Goal: Task Accomplishment & Management: Complete application form

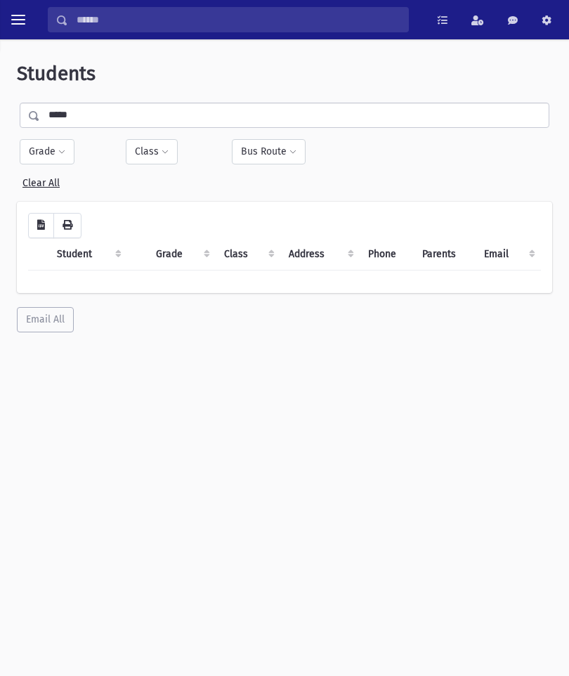
click at [20, 21] on span "toggle menu" at bounding box center [18, 20] width 14 height 14
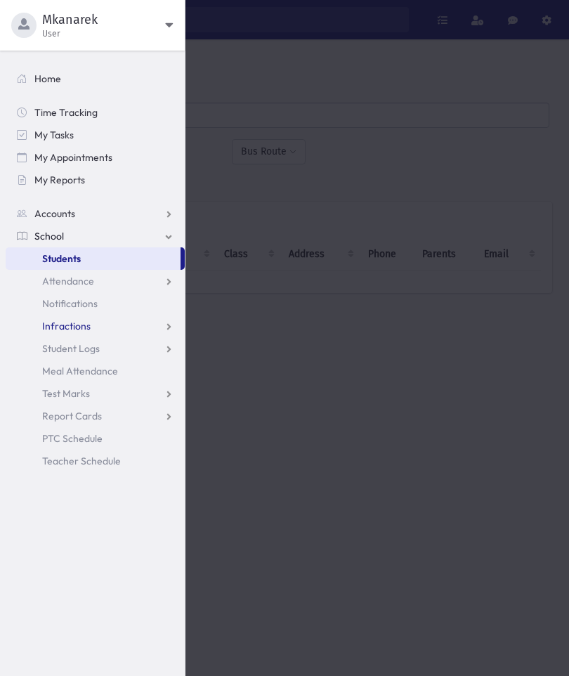
click at [112, 322] on link "Infractions" at bounding box center [95, 326] width 179 height 22
click at [93, 277] on link "Attendance" at bounding box center [95, 281] width 179 height 22
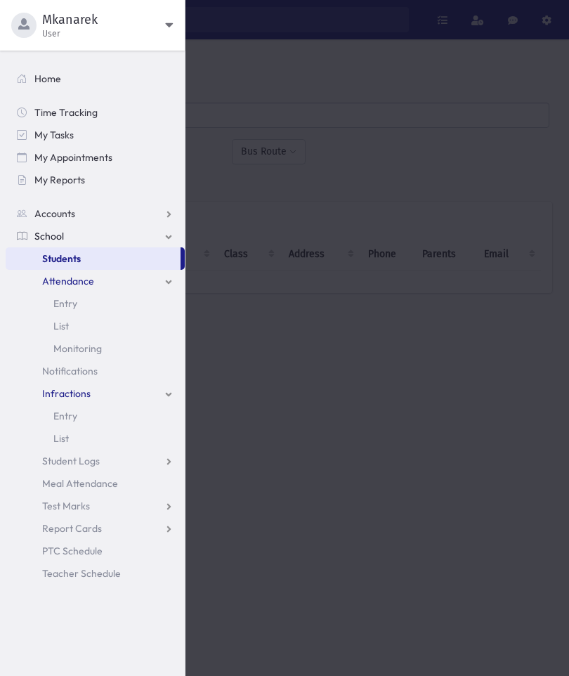
click at [81, 300] on link "Entry" at bounding box center [95, 303] width 179 height 22
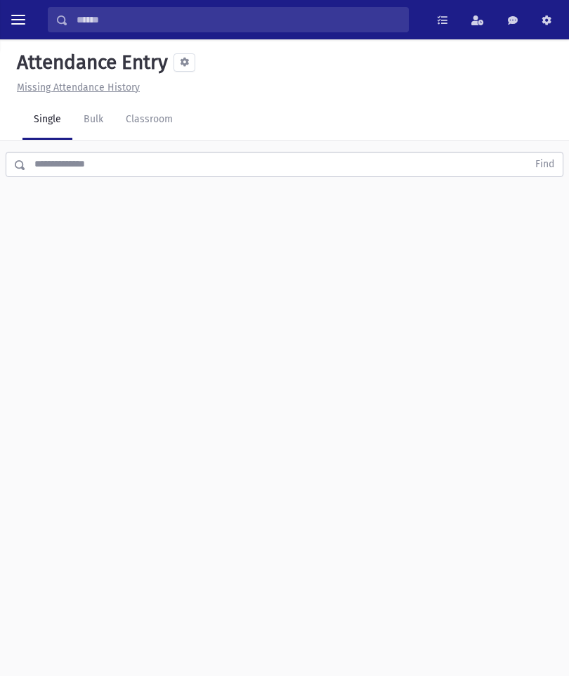
click at [184, 119] on link "Classroom" at bounding box center [149, 119] width 70 height 39
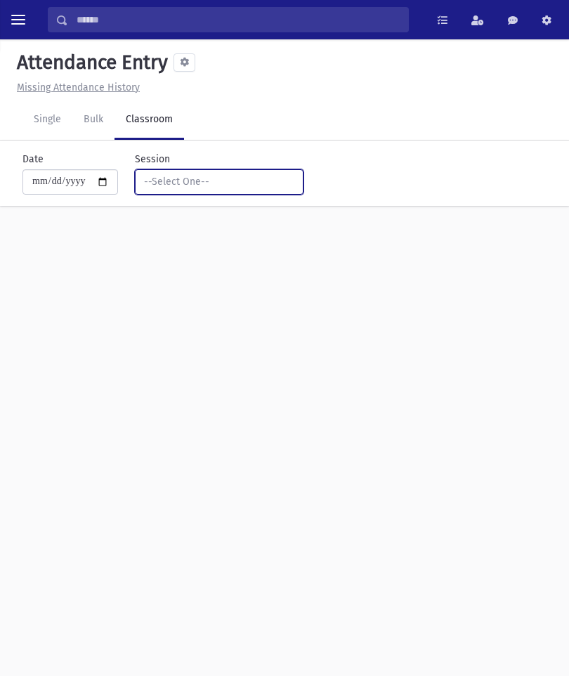
click at [235, 183] on div "--Select One--" at bounding box center [213, 181] width 139 height 15
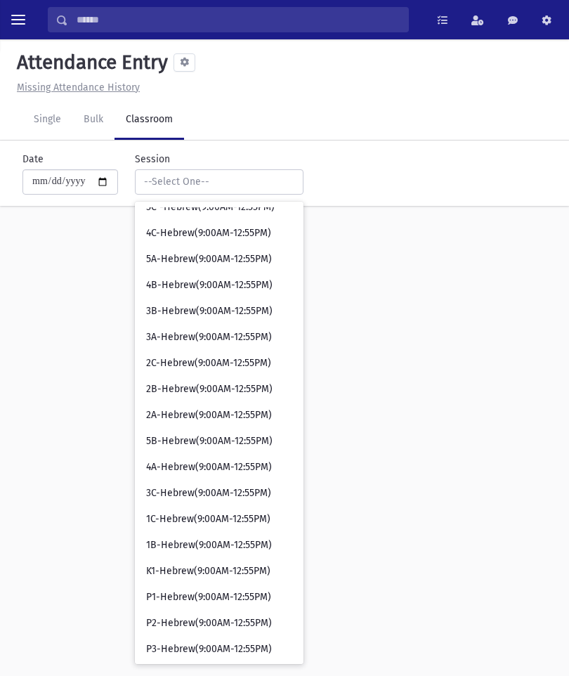
scroll to position [222, 0]
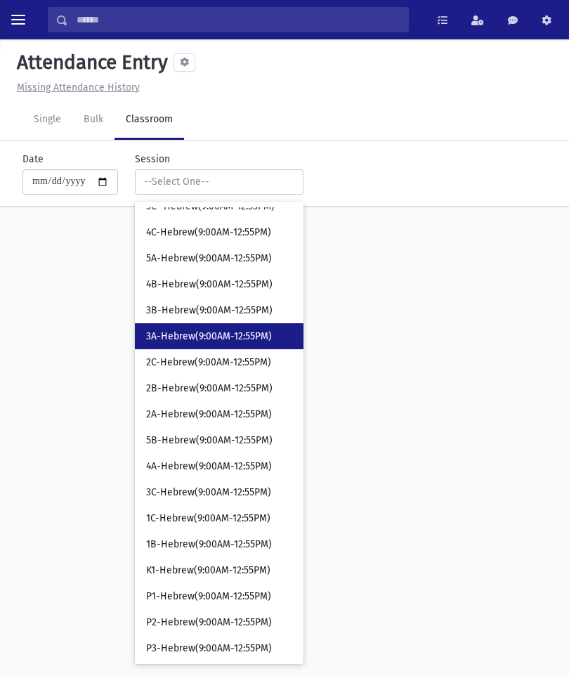
click at [201, 334] on span "3A-Hebrew(9:00AM-12:55PM)" at bounding box center [209, 336] width 126 height 14
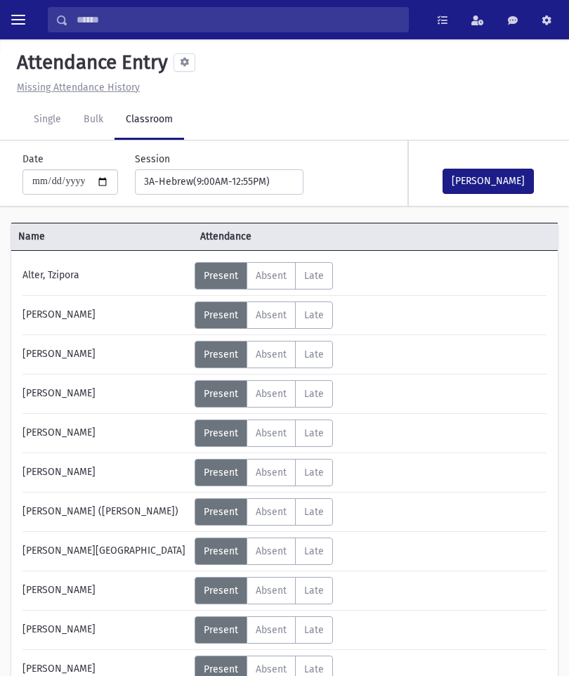
click at [518, 169] on button "[PERSON_NAME]" at bounding box center [487, 181] width 91 height 25
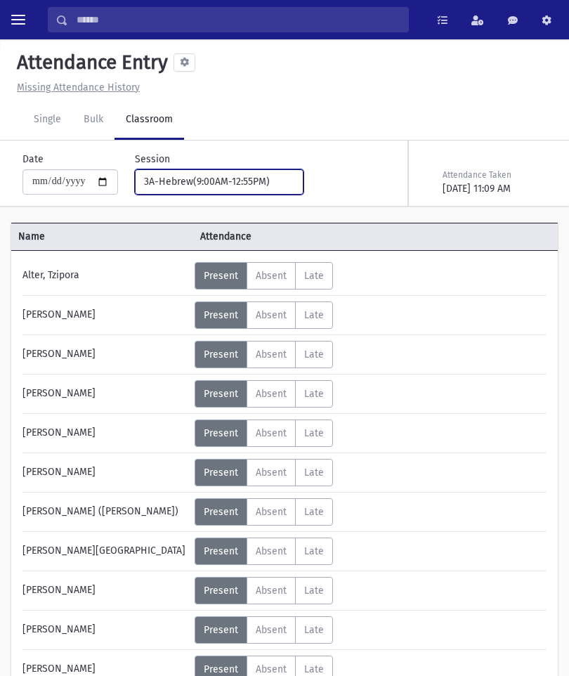
click at [233, 192] on button "3A-Hebrew(9:00AM-12:55PM)" at bounding box center [219, 181] width 169 height 25
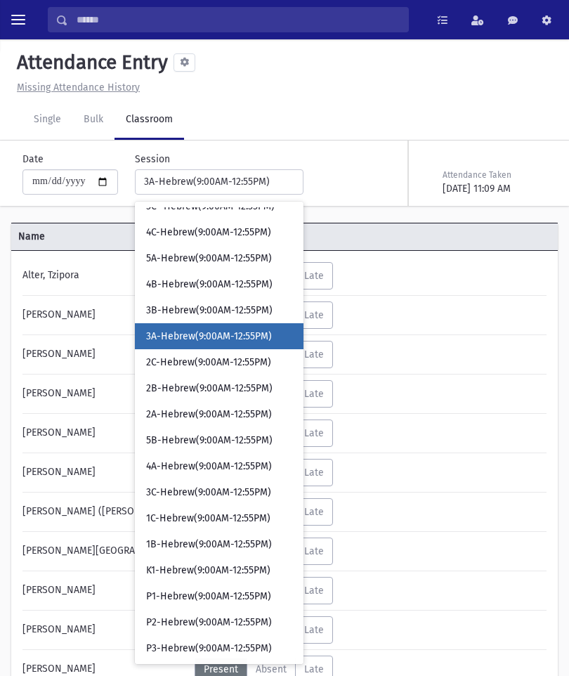
scroll to position [125, 0]
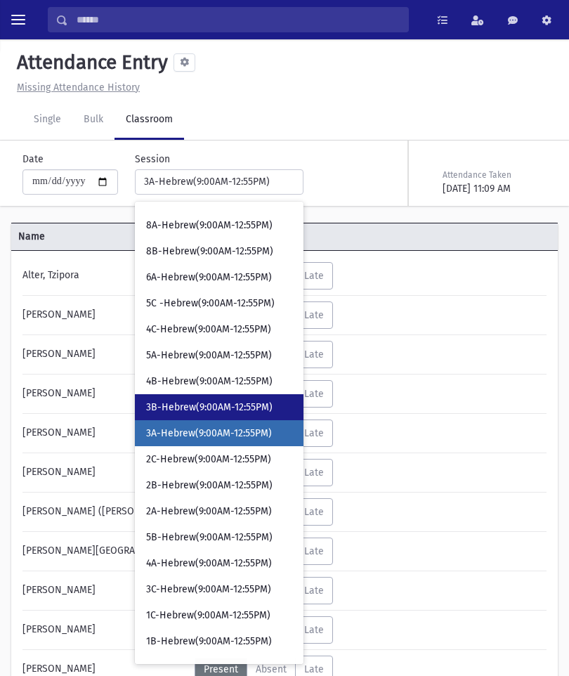
click at [189, 402] on span "3B-Hebrew(9:00AM-12:55PM)" at bounding box center [209, 407] width 126 height 14
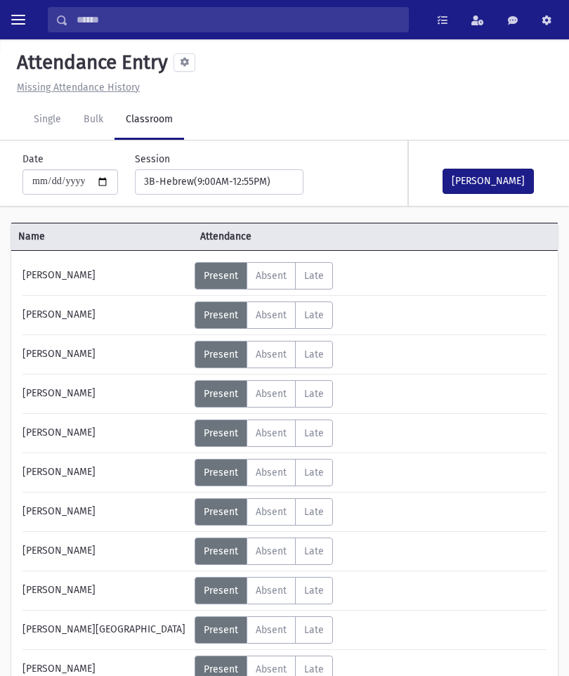
click at [492, 182] on button "[PERSON_NAME]" at bounding box center [487, 181] width 91 height 25
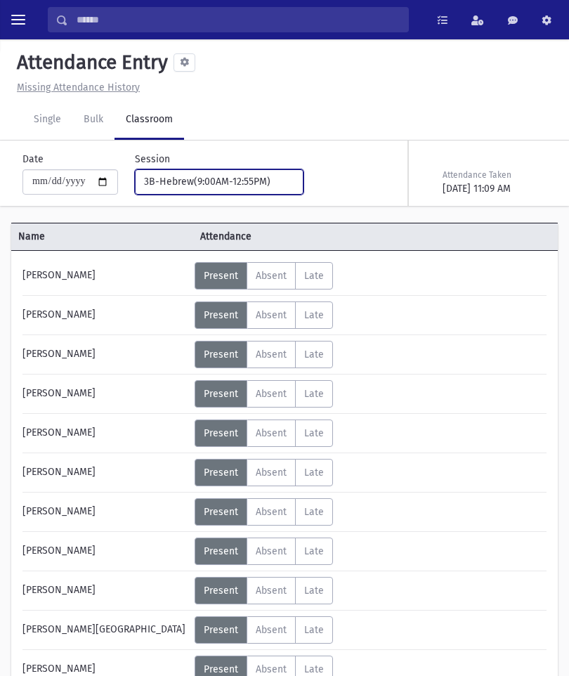
click at [257, 183] on div "3B-Hebrew(9:00AM-12:55PM)" at bounding box center [213, 181] width 139 height 15
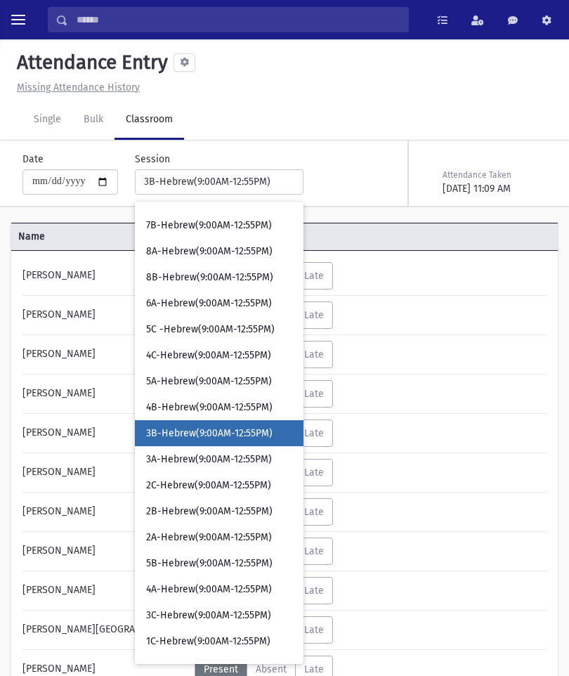
click at [227, 434] on span "3B-Hebrew(9:00AM-12:55PM)" at bounding box center [209, 433] width 126 height 14
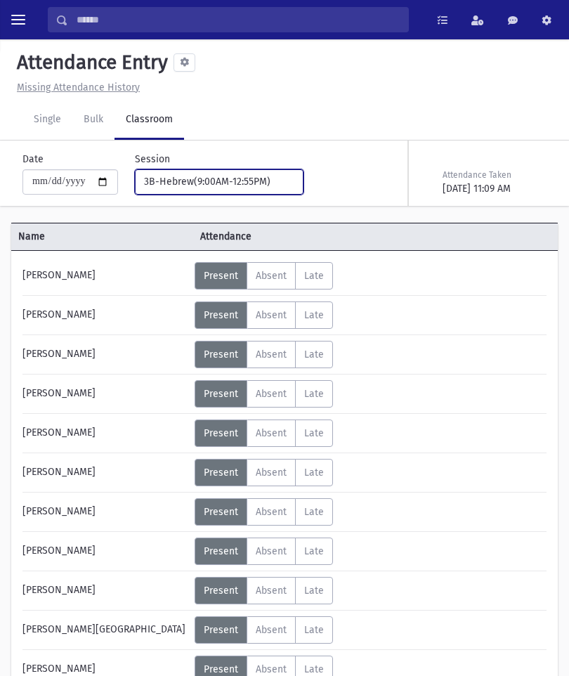
click at [251, 172] on button "3B-Hebrew(9:00AM-12:55PM)" at bounding box center [219, 181] width 169 height 25
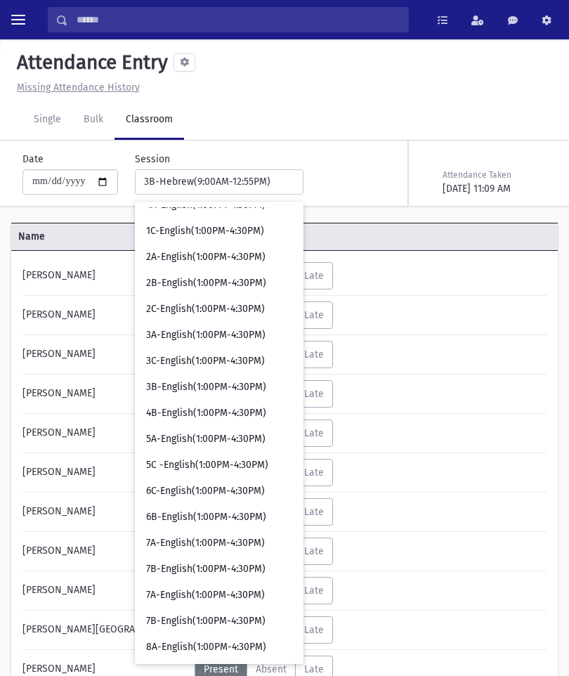
scroll to position [1004, 0]
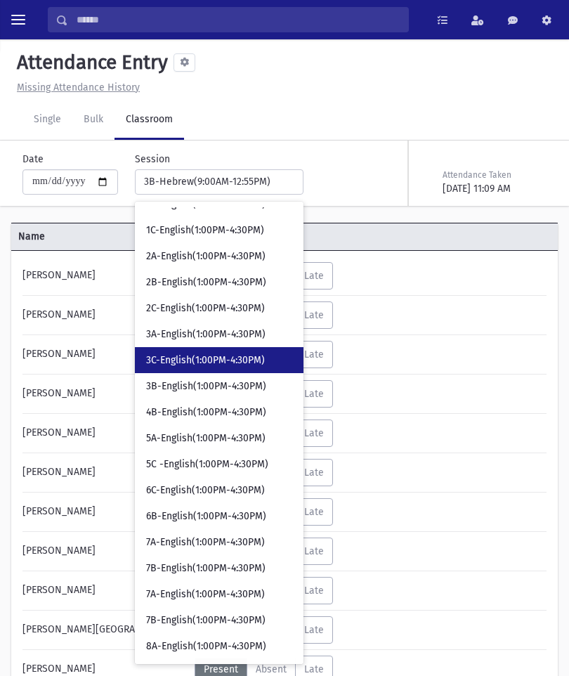
click at [218, 355] on span "3C-English(1:00PM-4:30PM)" at bounding box center [205, 360] width 119 height 14
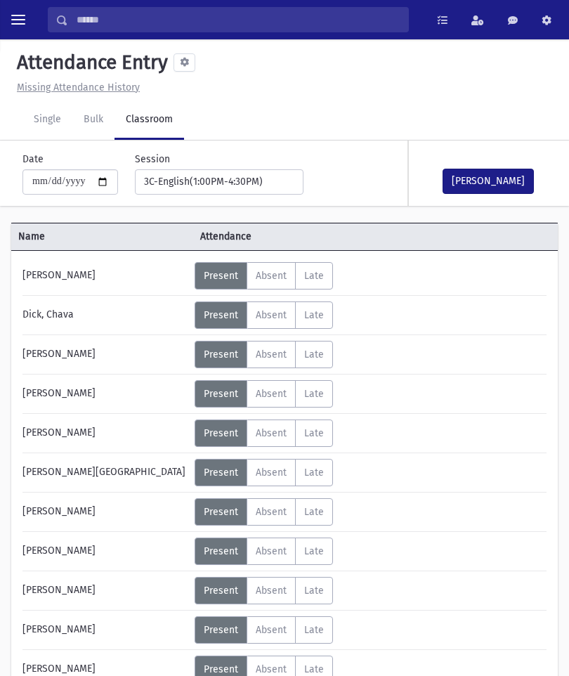
click at [480, 177] on button "[PERSON_NAME]" at bounding box center [487, 181] width 91 height 25
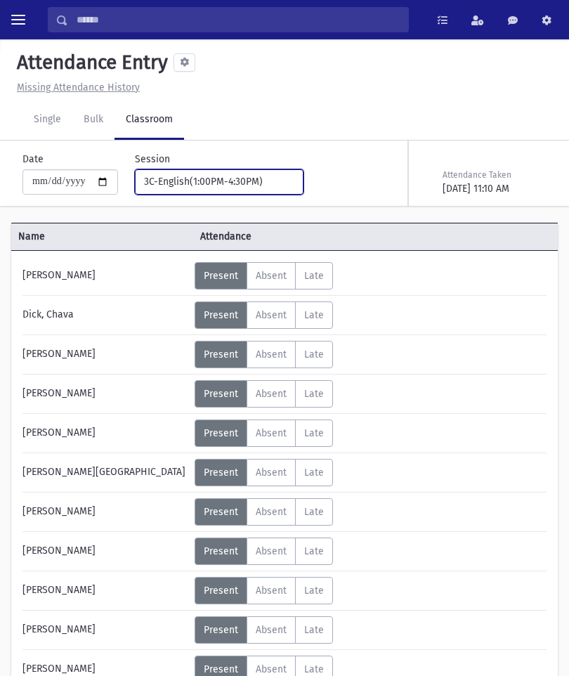
click at [246, 188] on div "3C-English(1:00PM-4:30PM)" at bounding box center [213, 181] width 139 height 15
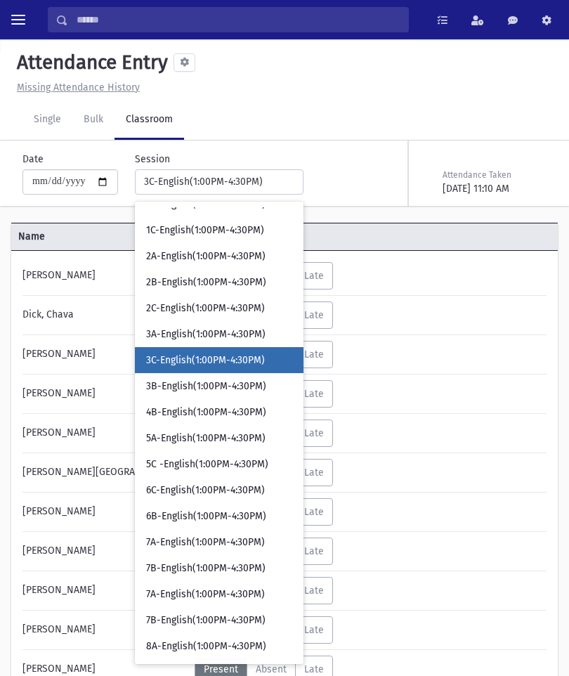
scroll to position [931, 0]
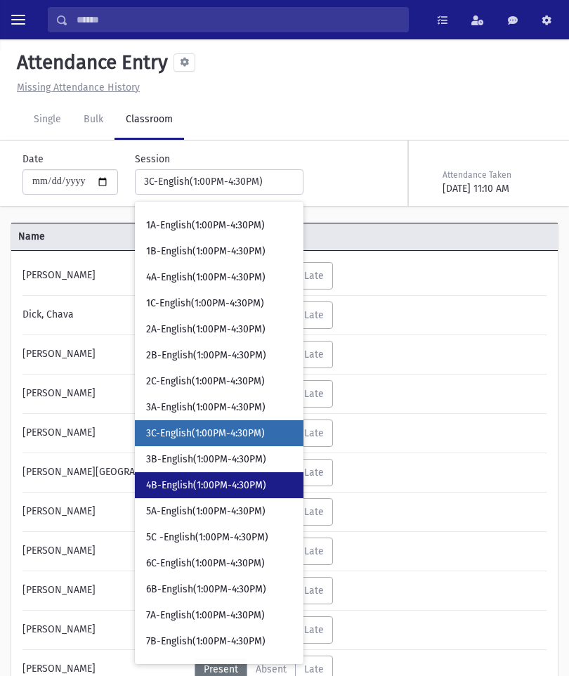
click at [225, 475] on link "4B-English(1:00PM-4:30PM)" at bounding box center [219, 485] width 169 height 26
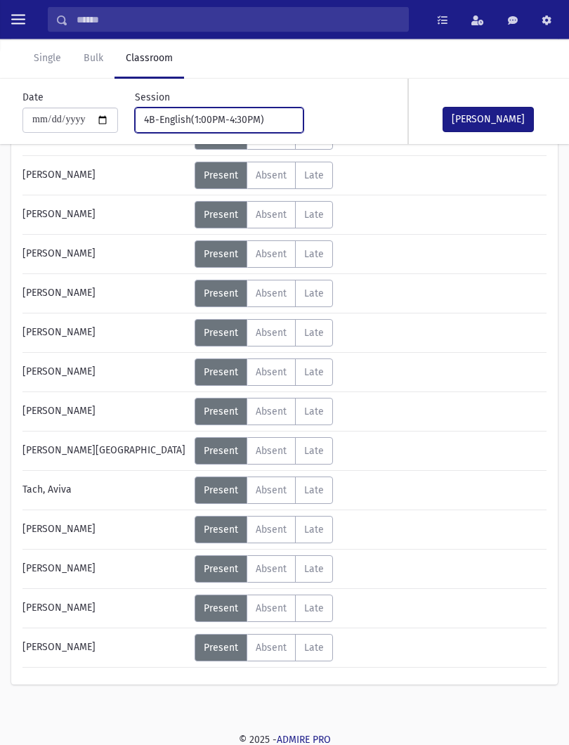
scroll to position [651, 0]
click at [287, 489] on span "Absent" at bounding box center [271, 490] width 31 height 12
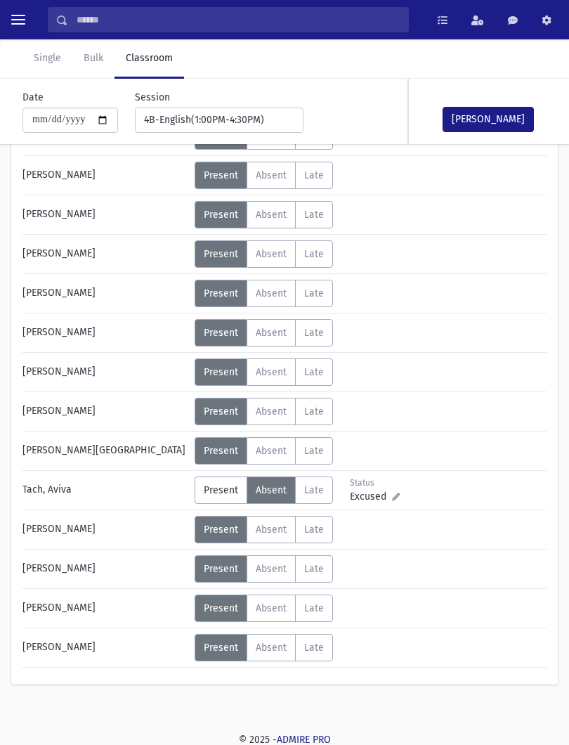
click at [485, 107] on button "[PERSON_NAME]" at bounding box center [487, 119] width 91 height 25
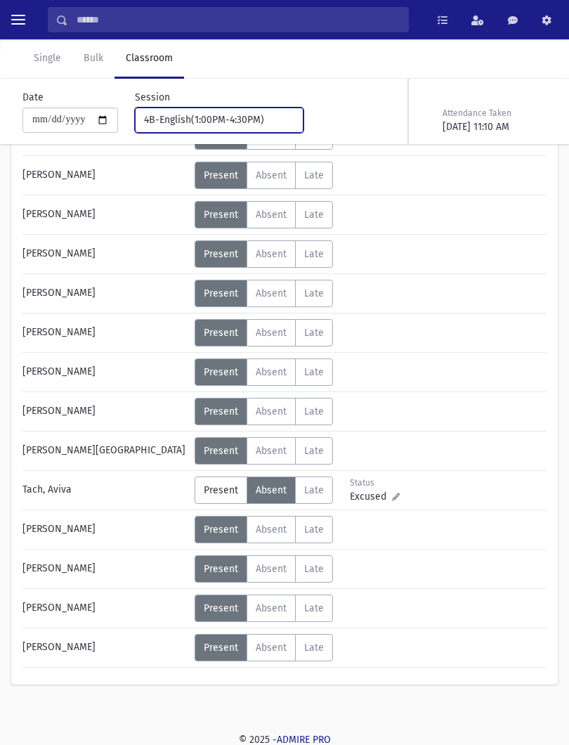
click at [240, 125] on div "4B-English(1:00PM-4:30PM)" at bounding box center [213, 119] width 139 height 15
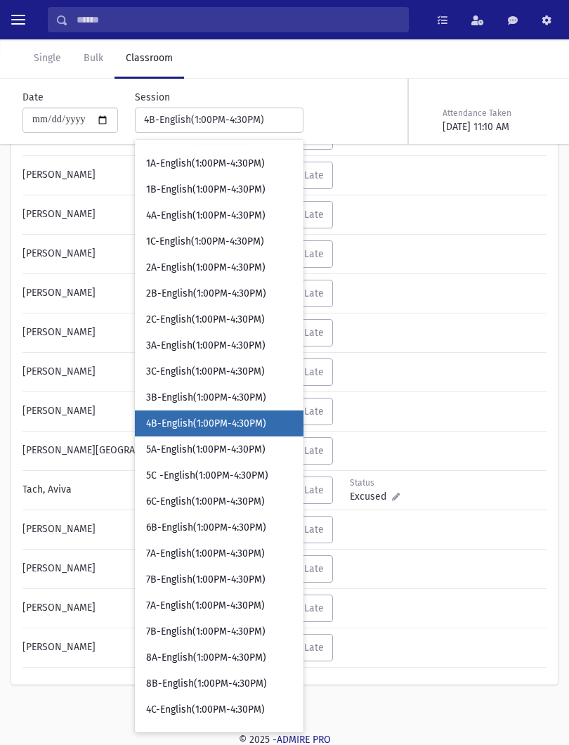
scroll to position [918, 0]
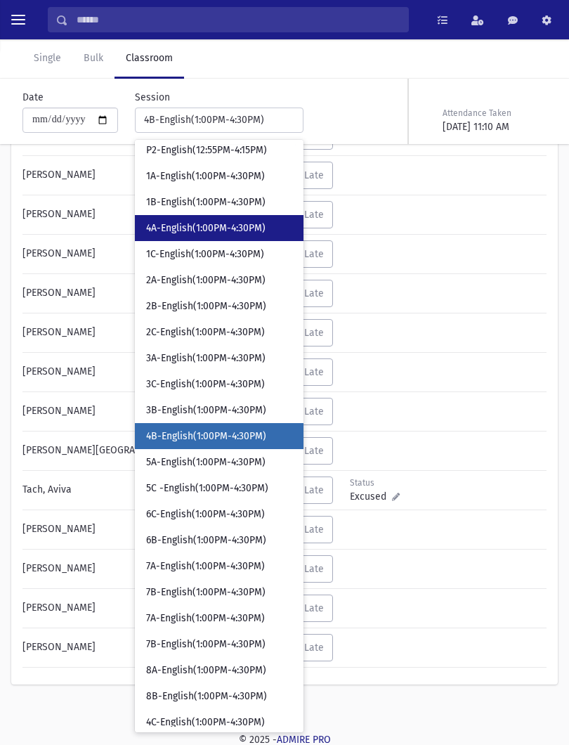
click at [209, 230] on span "4A-English(1:00PM-4:30PM)" at bounding box center [205, 228] width 119 height 14
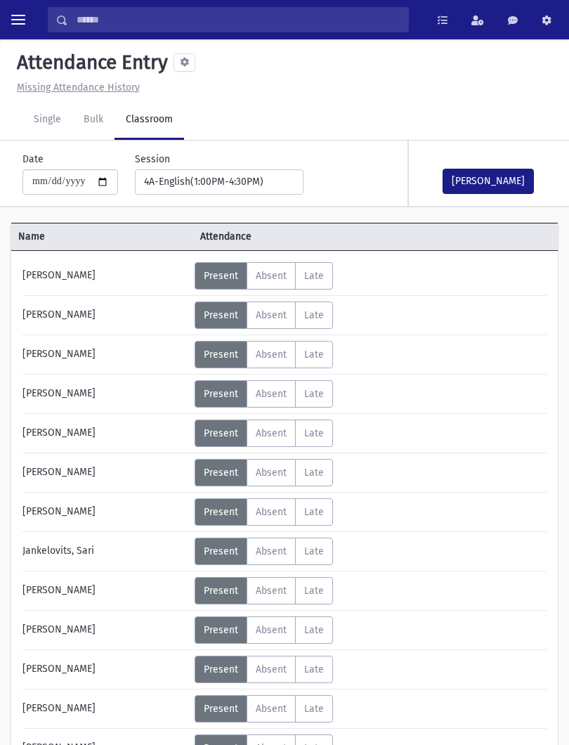
click at [509, 188] on button "[PERSON_NAME]" at bounding box center [487, 181] width 91 height 25
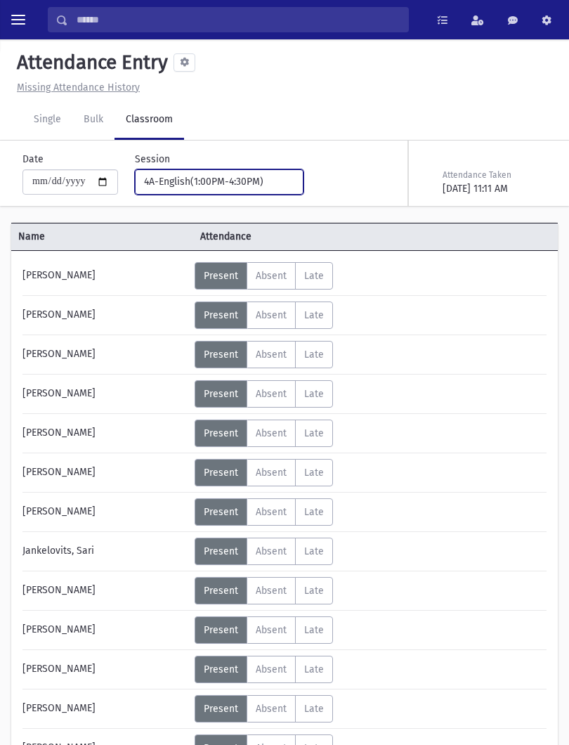
click at [227, 183] on div "4A-English(1:00PM-4:30PM)" at bounding box center [213, 181] width 139 height 15
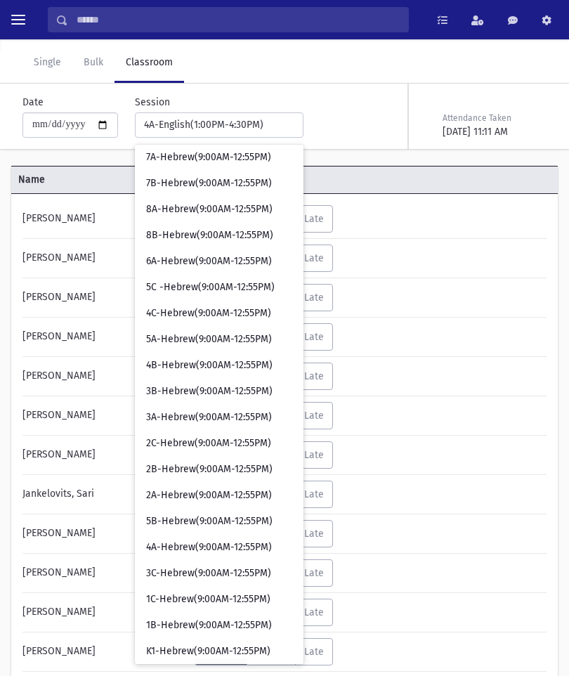
scroll to position [82, 0]
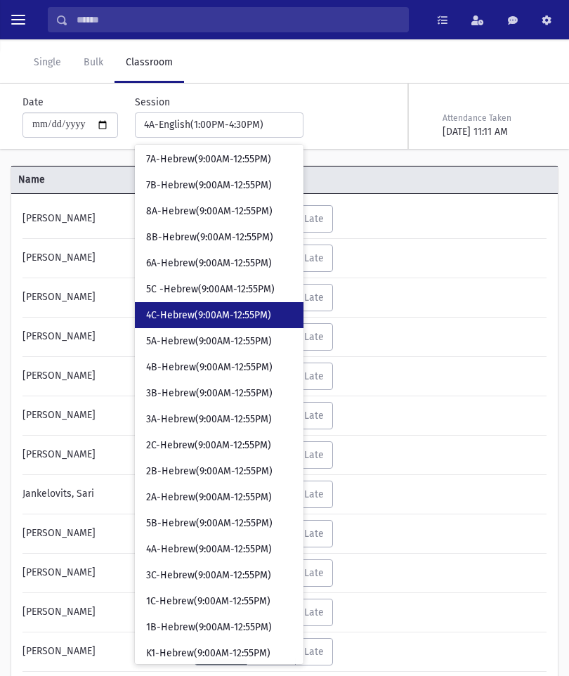
click at [206, 313] on span "4C-Hebrew(9:00AM-12:55PM)" at bounding box center [208, 315] width 125 height 14
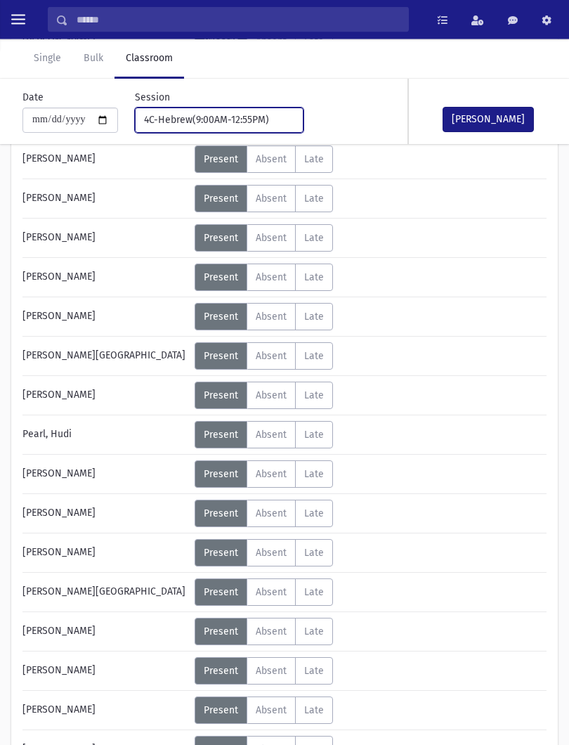
scroll to position [510, 0]
click at [283, 475] on span "Absent" at bounding box center [271, 474] width 31 height 12
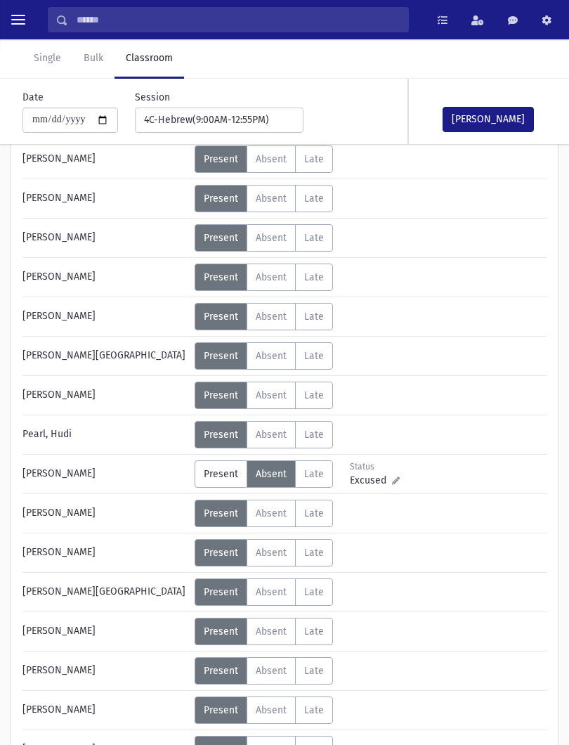
click at [502, 114] on button "[PERSON_NAME]" at bounding box center [487, 119] width 91 height 25
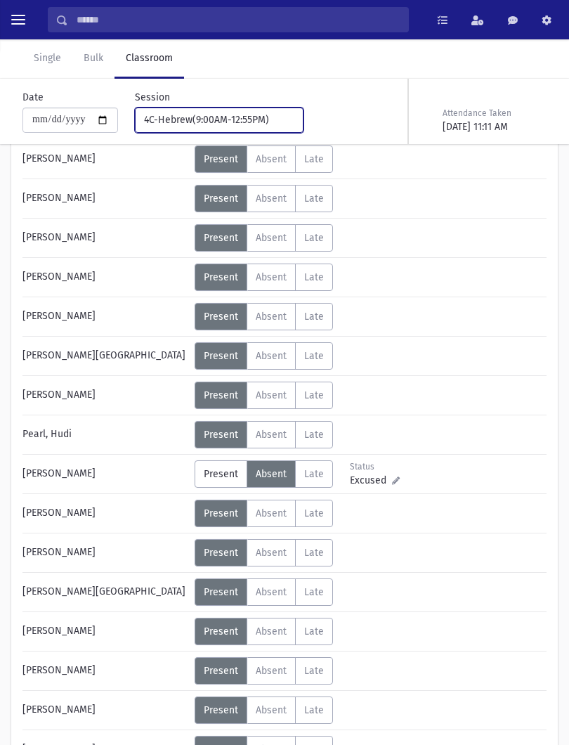
click at [201, 122] on div "4C-Hebrew(9:00AM-12:55PM)" at bounding box center [213, 119] width 139 height 15
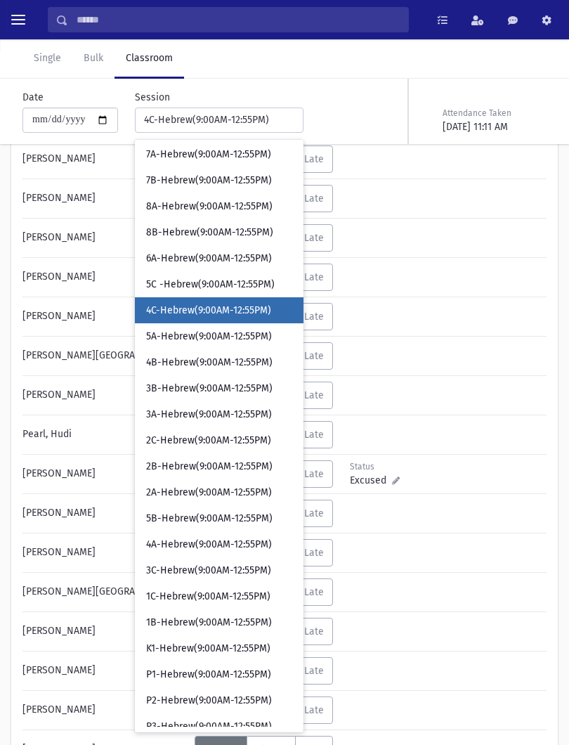
scroll to position [0, 0]
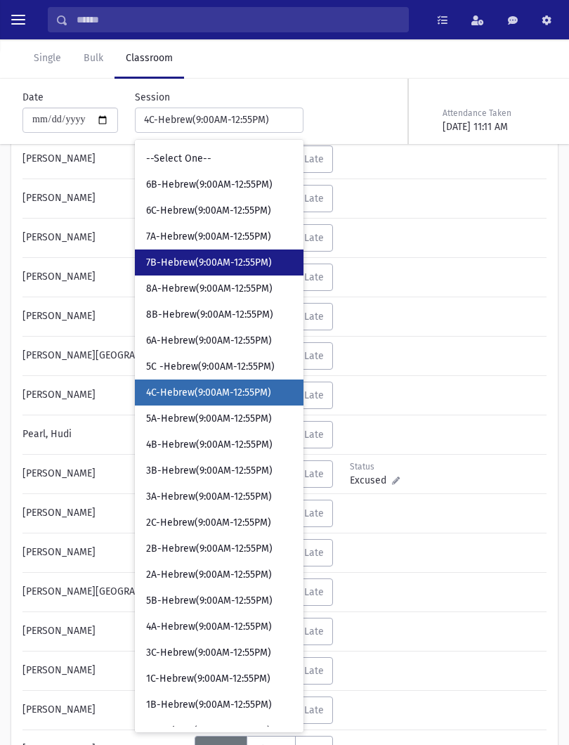
click at [202, 257] on span "7B-Hebrew(9:00AM-12:55PM)" at bounding box center [209, 263] width 126 height 14
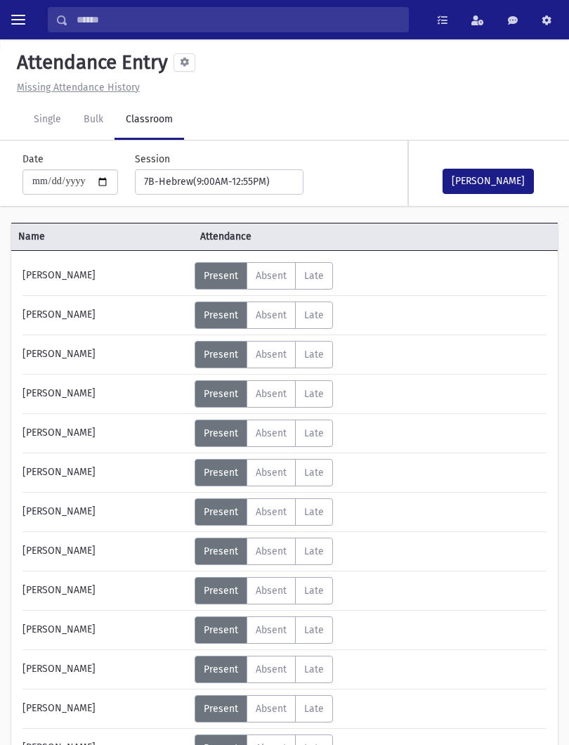
click at [511, 169] on button "[PERSON_NAME]" at bounding box center [487, 181] width 91 height 25
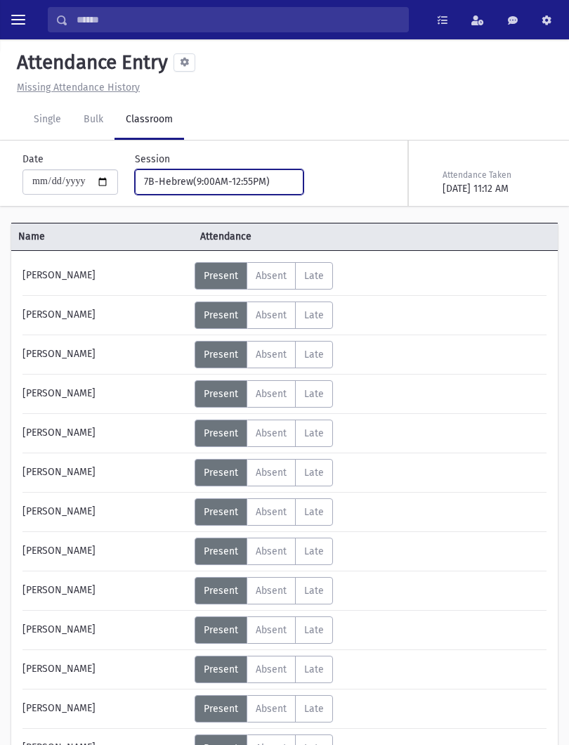
click at [229, 179] on div "7B-Hebrew(9:00AM-12:55PM)" at bounding box center [213, 181] width 139 height 15
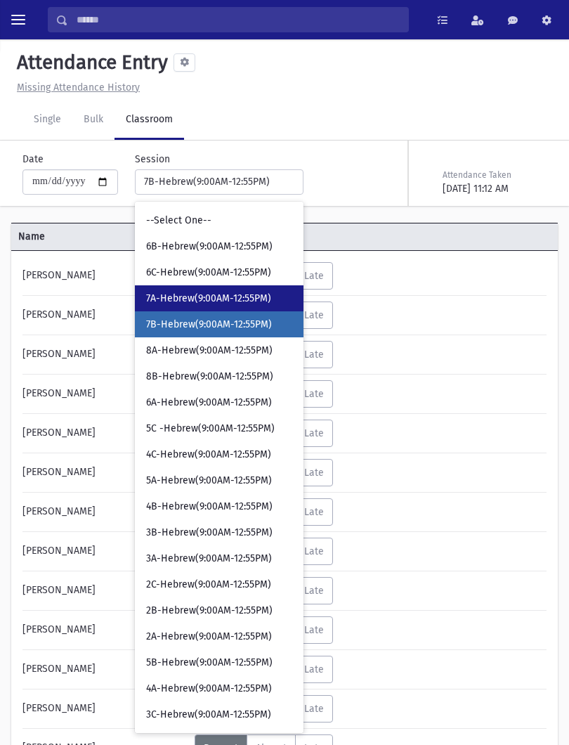
click at [217, 290] on link "7A-Hebrew(9:00AM-12:55PM)" at bounding box center [219, 298] width 169 height 26
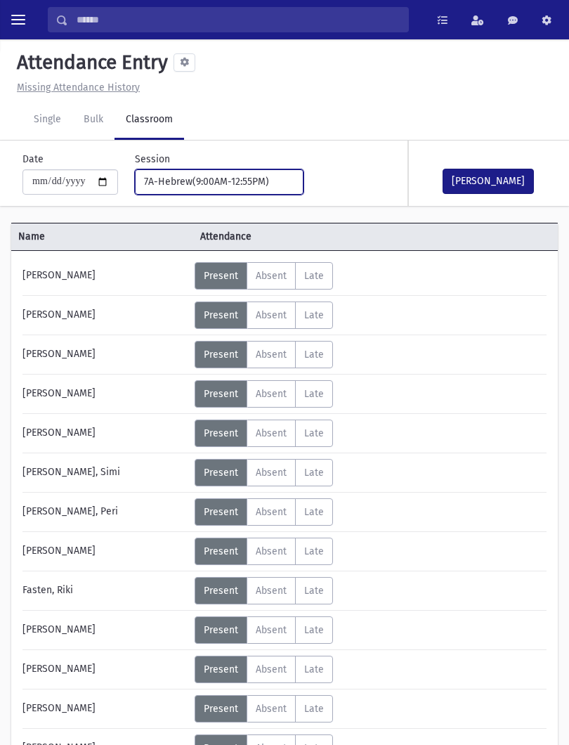
click at [240, 178] on div "7A-Hebrew(9:00AM-12:55PM)" at bounding box center [213, 181] width 139 height 15
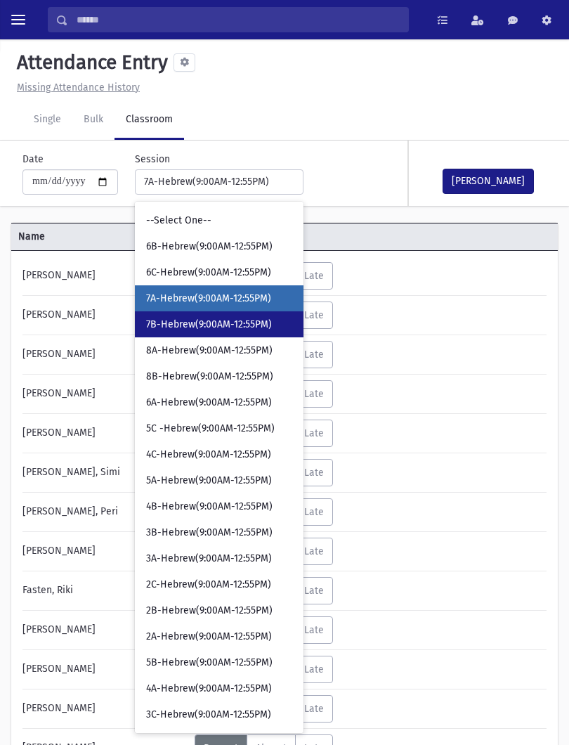
click at [235, 324] on span "7B-Hebrew(9:00AM-12:55PM)" at bounding box center [209, 324] width 126 height 14
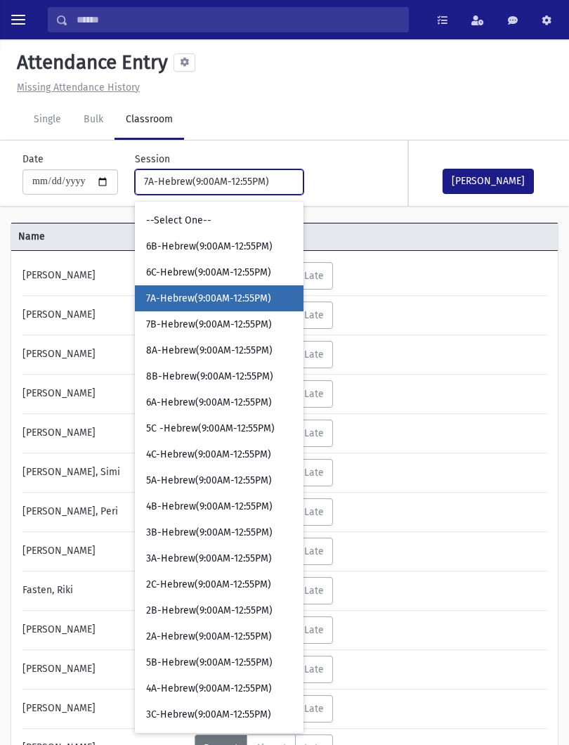
select select "****"
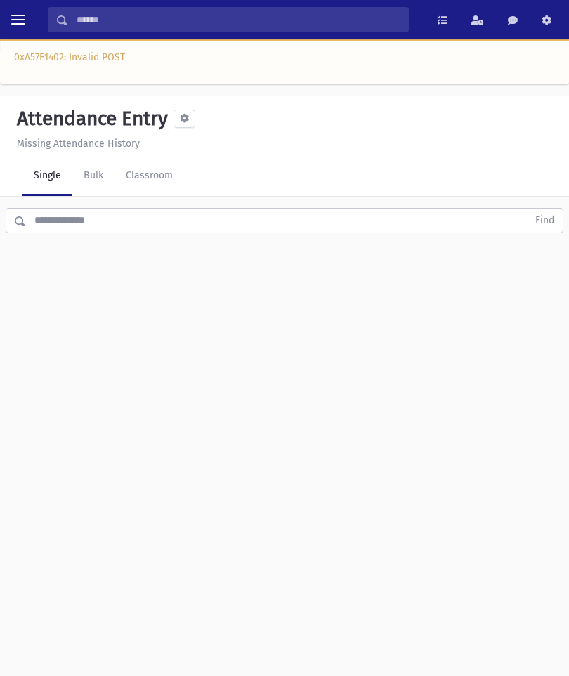
click at [155, 176] on link "Classroom" at bounding box center [149, 176] width 70 height 39
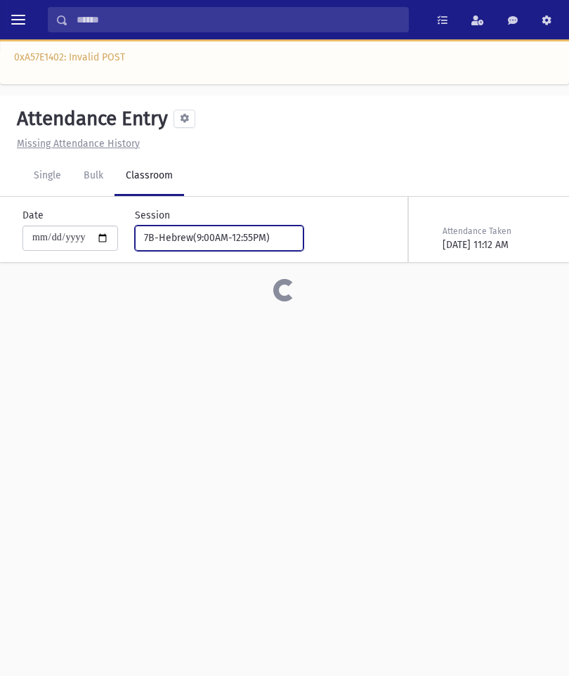
click at [209, 234] on div "7B-Hebrew(9:00AM-12:55PM)" at bounding box center [213, 237] width 139 height 15
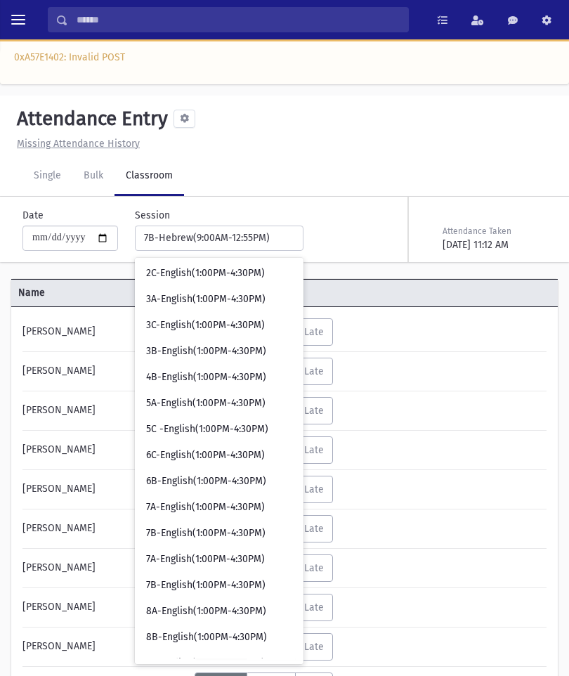
scroll to position [1097, 0]
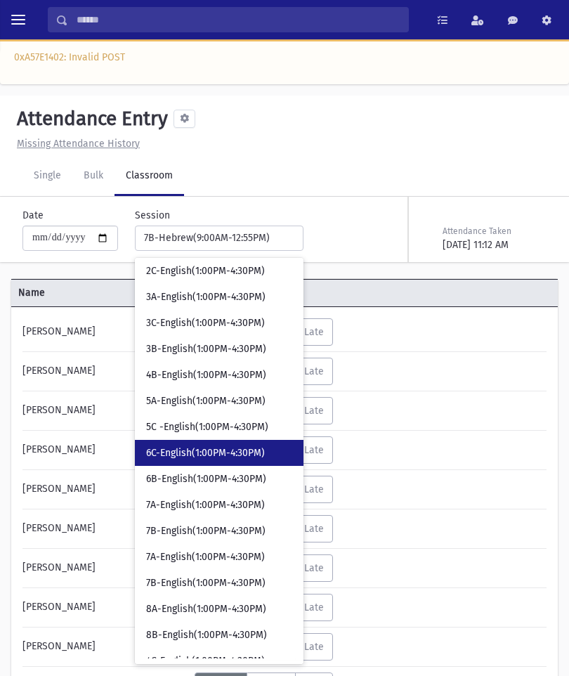
click at [217, 447] on span "6C-English(1:00PM-4:30PM)" at bounding box center [205, 453] width 119 height 14
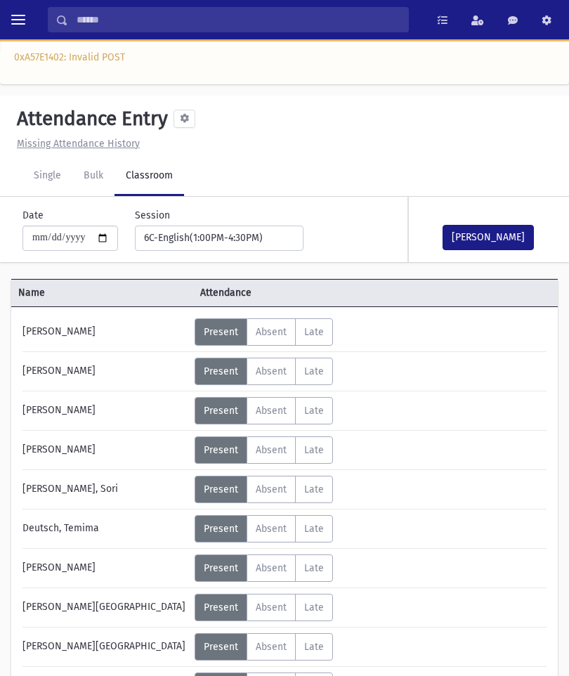
click at [507, 225] on button "[PERSON_NAME]" at bounding box center [487, 237] width 91 height 25
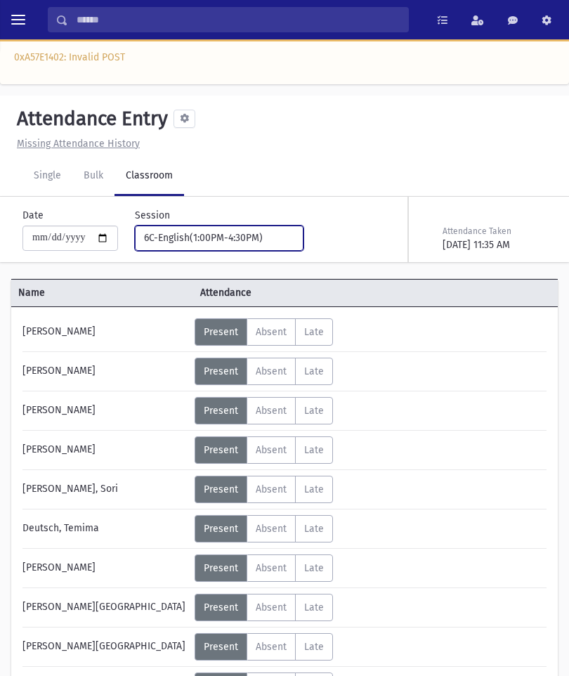
click at [241, 232] on div "6C-English(1:00PM-4:30PM)" at bounding box center [213, 237] width 139 height 15
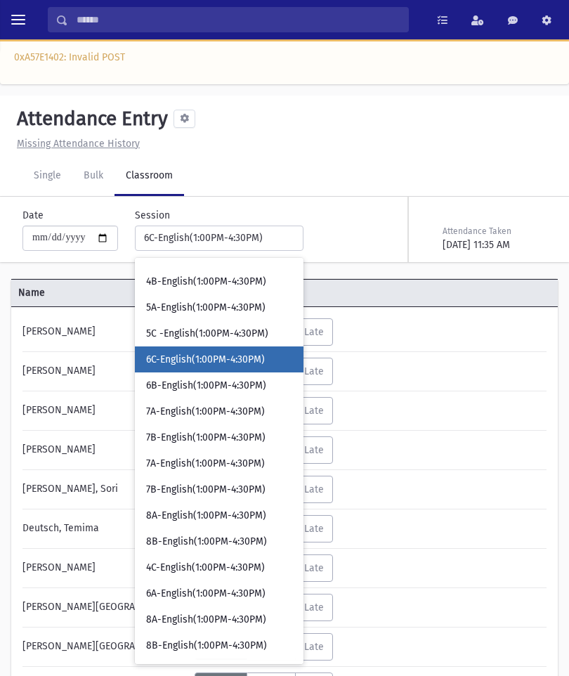
scroll to position [1190, 0]
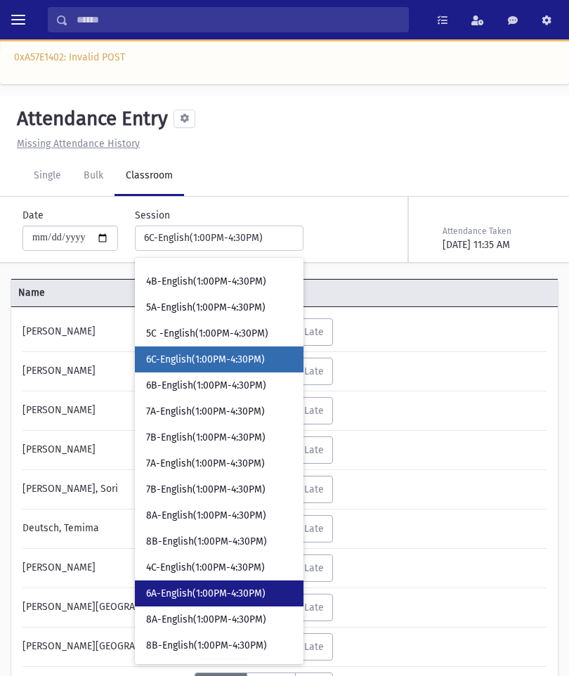
click at [211, 586] on span "6A-English(1:00PM-4:30PM)" at bounding box center [205, 593] width 119 height 14
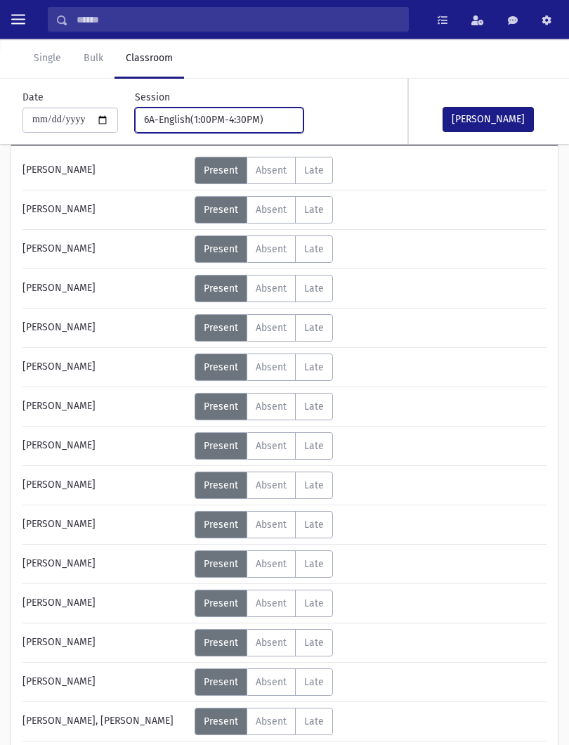
scroll to position [162, 0]
click at [279, 527] on span "Absent" at bounding box center [271, 524] width 31 height 12
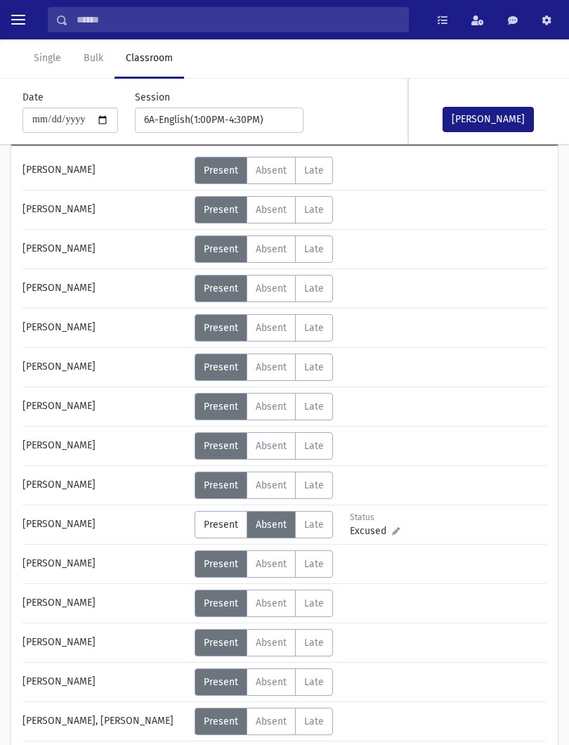
click at [483, 131] on button "[PERSON_NAME]" at bounding box center [487, 119] width 91 height 25
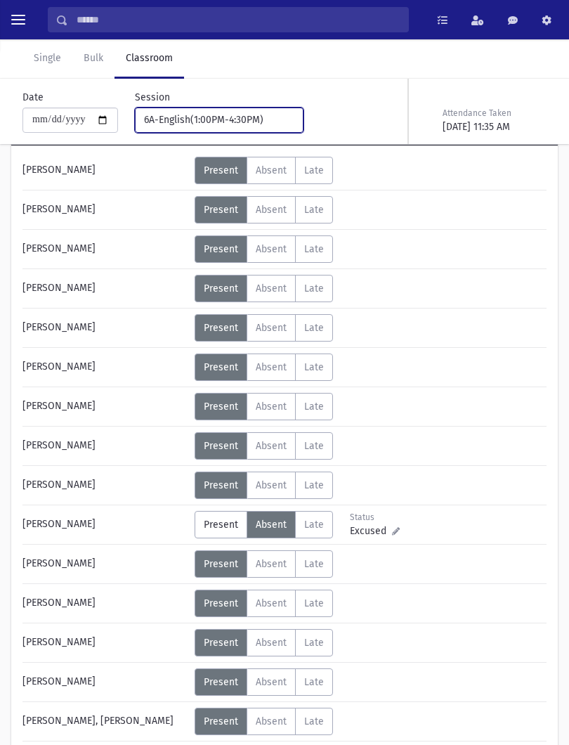
click at [221, 122] on div "6A-English(1:00PM-4:30PM)" at bounding box center [213, 119] width 139 height 15
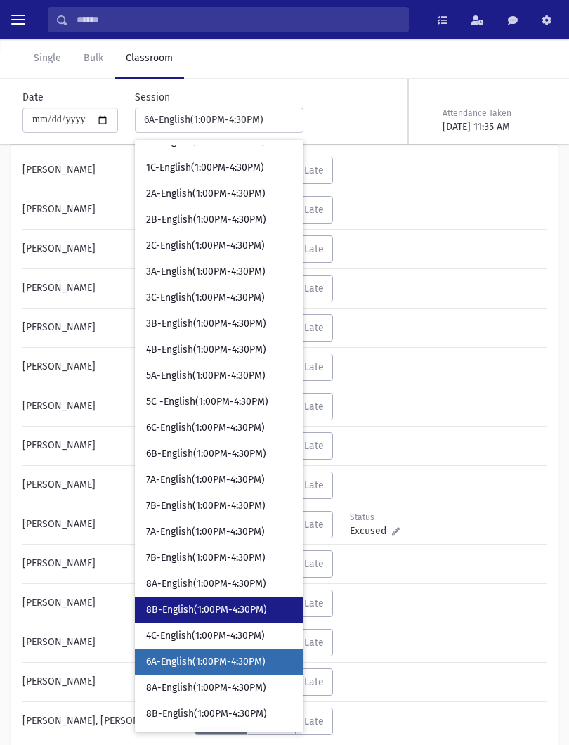
click at [208, 618] on link "8B-English(1:00PM-4:30PM)" at bounding box center [219, 609] width 169 height 26
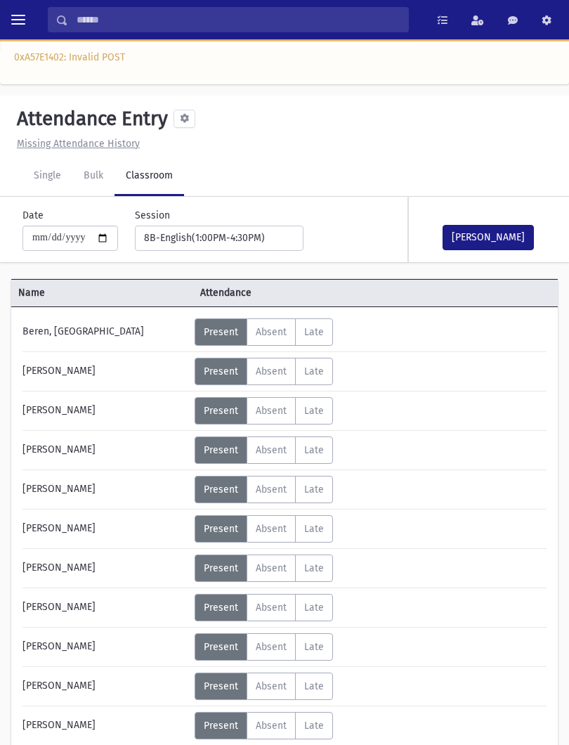
click at [494, 231] on button "[PERSON_NAME]" at bounding box center [487, 237] width 91 height 25
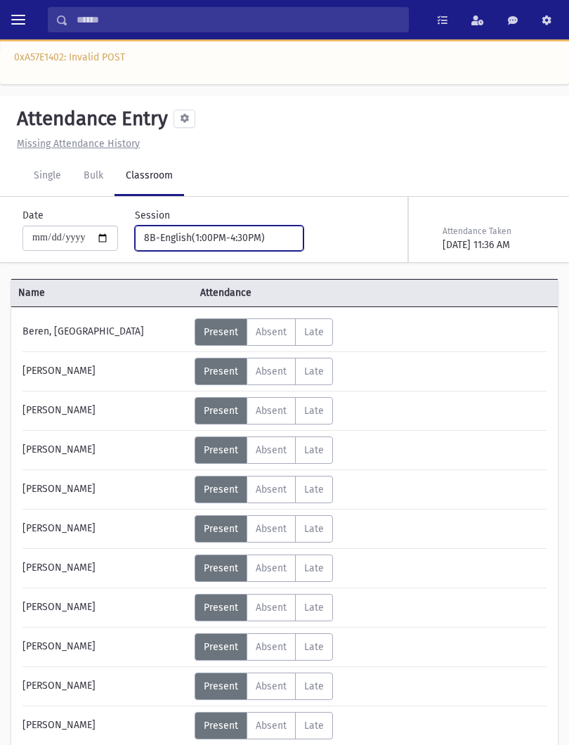
click at [240, 237] on div "8B-English(1:00PM-4:30PM)" at bounding box center [213, 237] width 139 height 15
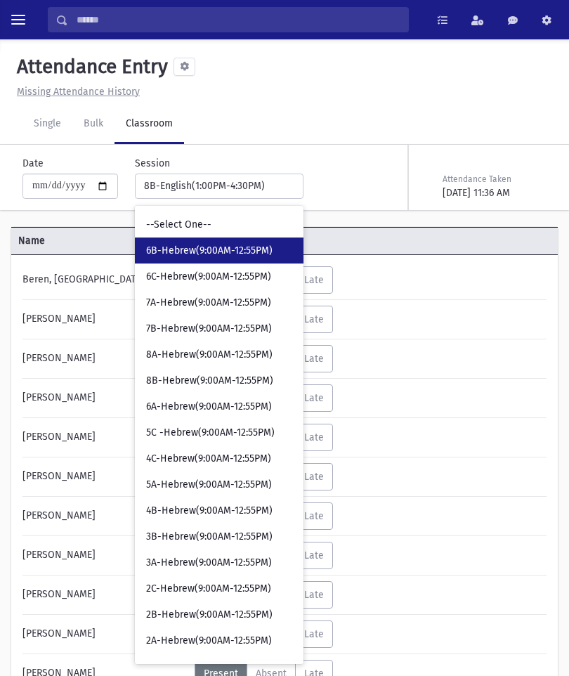
click at [256, 242] on link "6B-Hebrew(9:00AM-12:55PM)" at bounding box center [219, 250] width 169 height 26
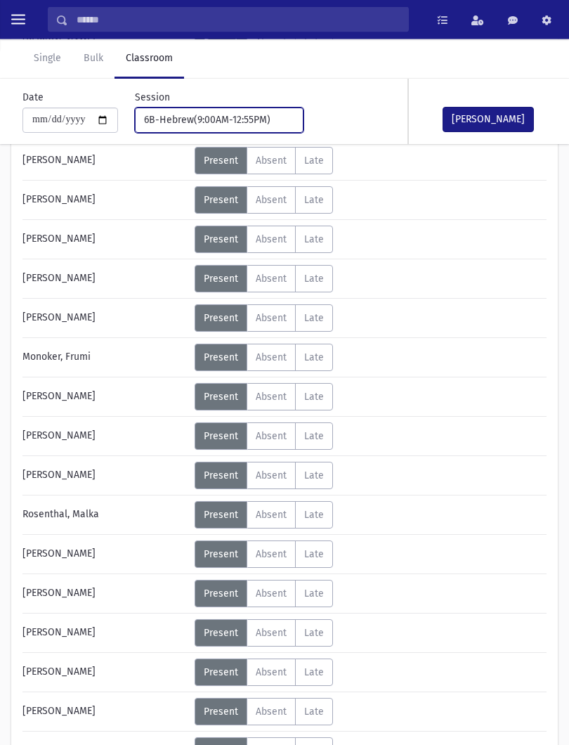
scroll to position [447, 0]
click at [277, 598] on span "Absent" at bounding box center [271, 593] width 31 height 12
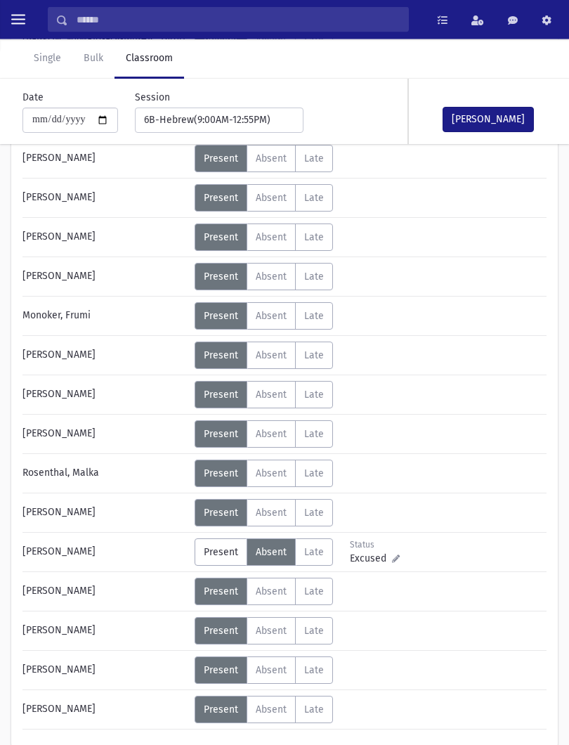
scroll to position [553, 0]
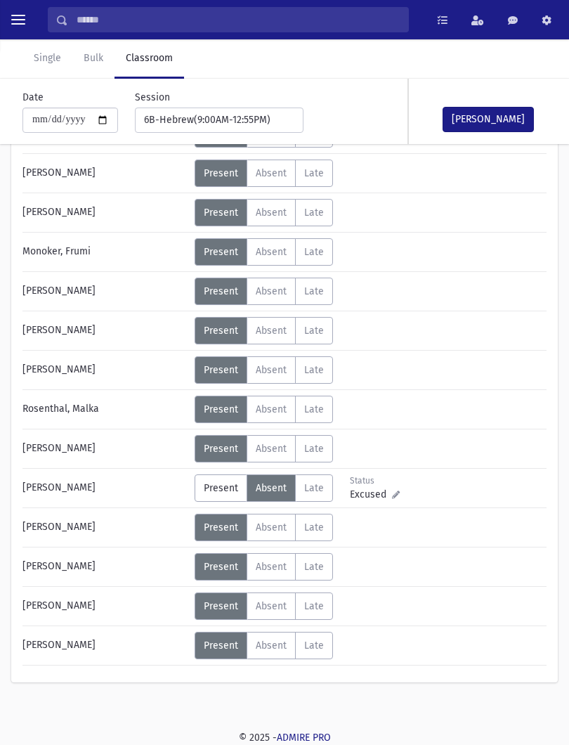
click at [271, 413] on span "Absent" at bounding box center [271, 409] width 31 height 12
click at [513, 122] on button "[PERSON_NAME]" at bounding box center [487, 119] width 91 height 25
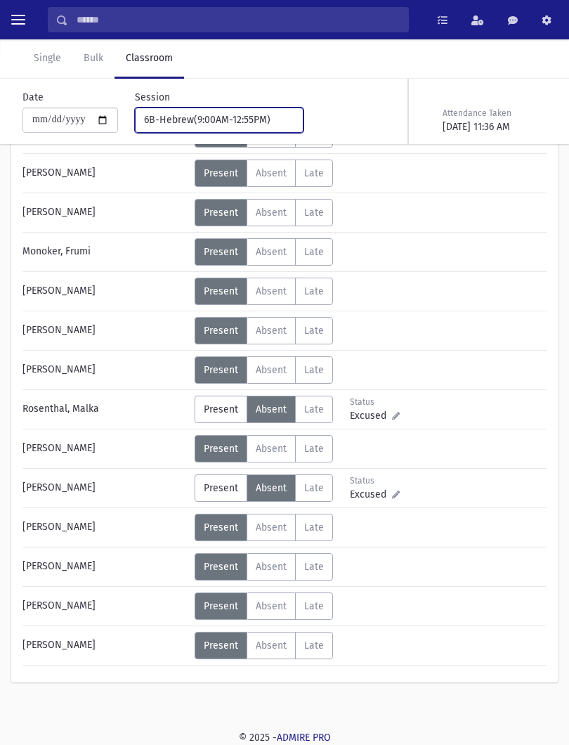
click at [250, 107] on button "6B-Hebrew(9:00AM-12:55PM)" at bounding box center [219, 119] width 169 height 25
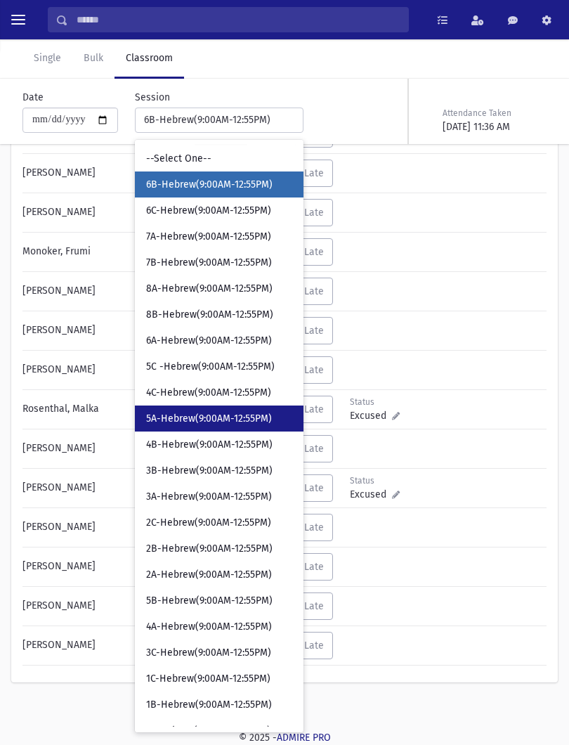
click at [252, 424] on span "5A-Hebrew(9:00AM-12:55PM)" at bounding box center [209, 419] width 126 height 14
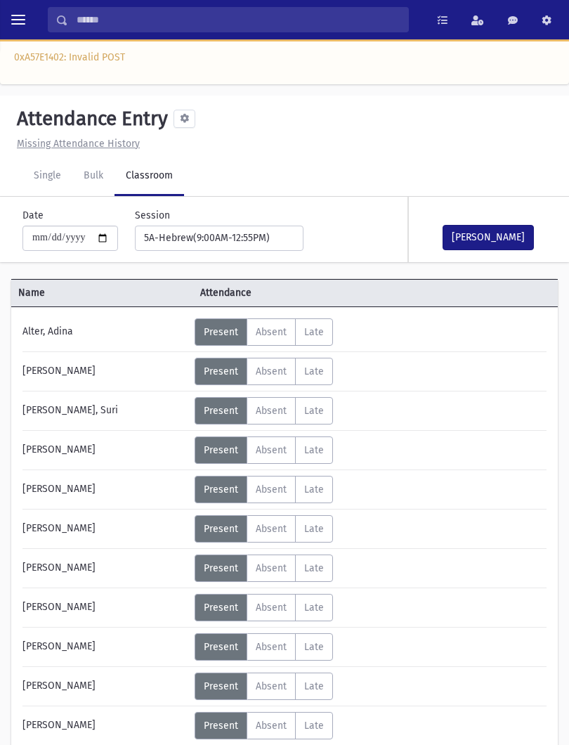
click at [504, 238] on button "[PERSON_NAME]" at bounding box center [487, 237] width 91 height 25
click at [190, 222] on div "**********" at bounding box center [210, 229] width 185 height 43
click at [240, 216] on div "**********" at bounding box center [210, 229] width 185 height 43
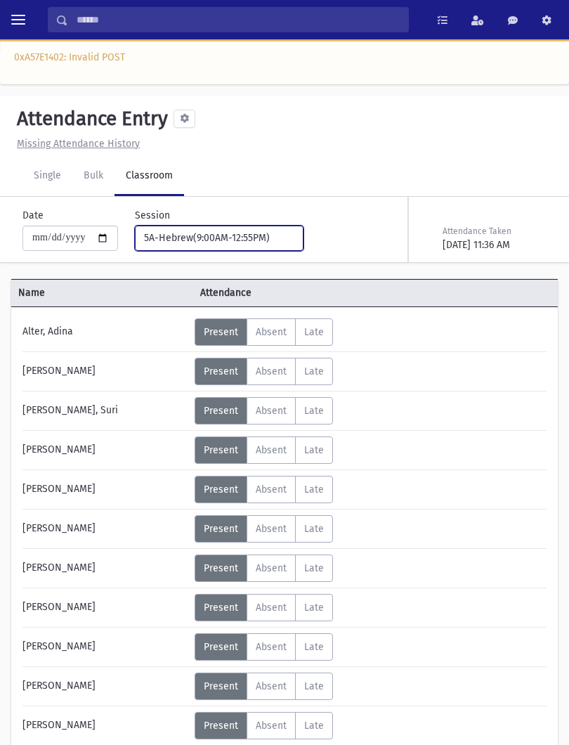
click at [265, 240] on button "5A-Hebrew(9:00AM-12:55PM)" at bounding box center [219, 237] width 169 height 25
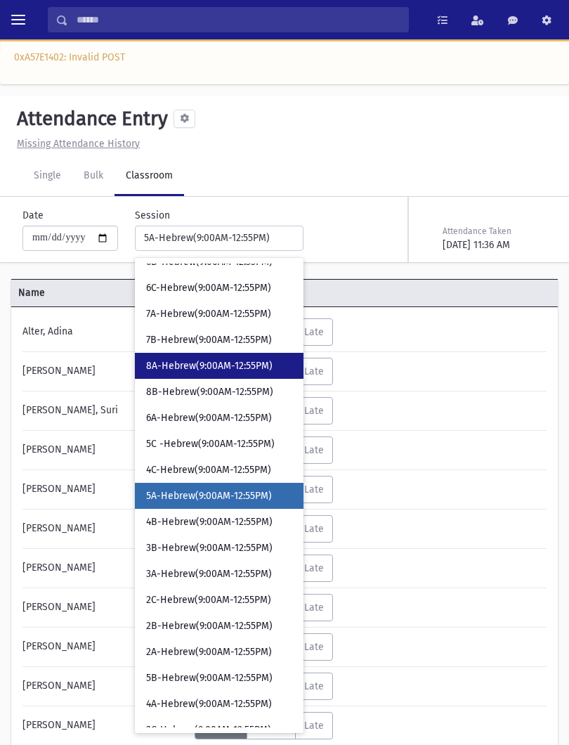
click at [209, 365] on span "8A-Hebrew(9:00AM-12:55PM)" at bounding box center [209, 366] width 126 height 14
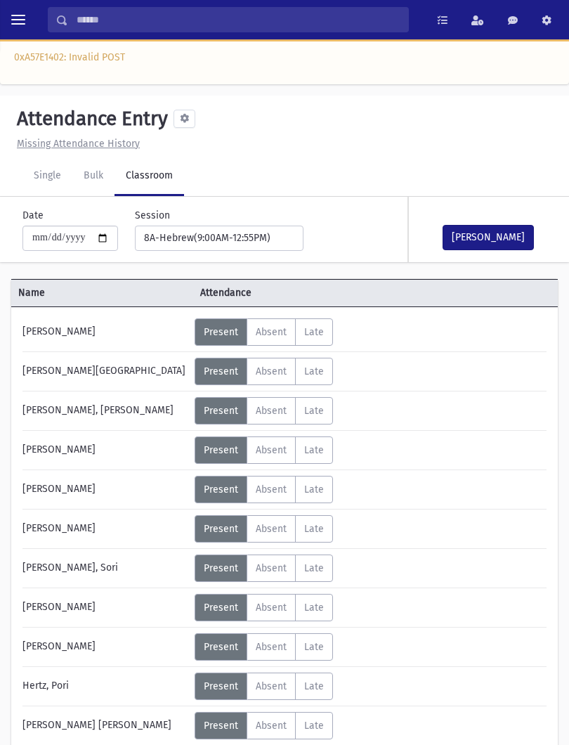
click at [490, 248] on button "[PERSON_NAME]" at bounding box center [487, 237] width 91 height 25
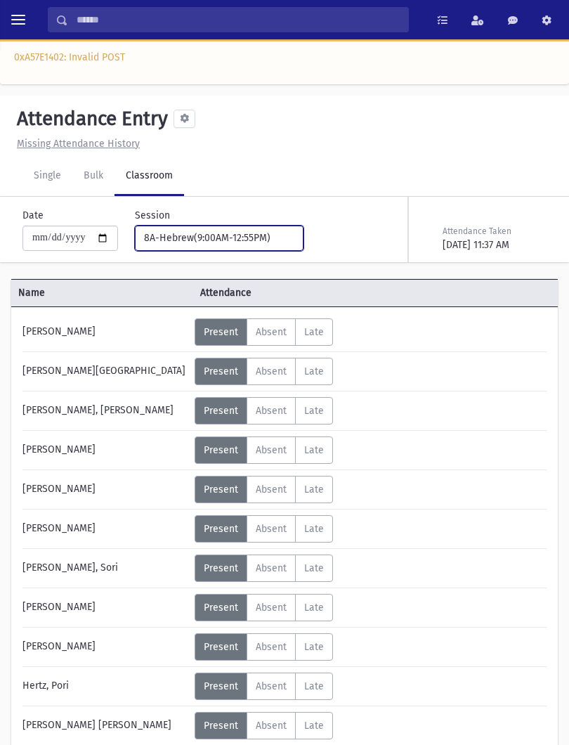
click at [243, 237] on div "8A-Hebrew(9:00AM-12:55PM)" at bounding box center [213, 237] width 139 height 15
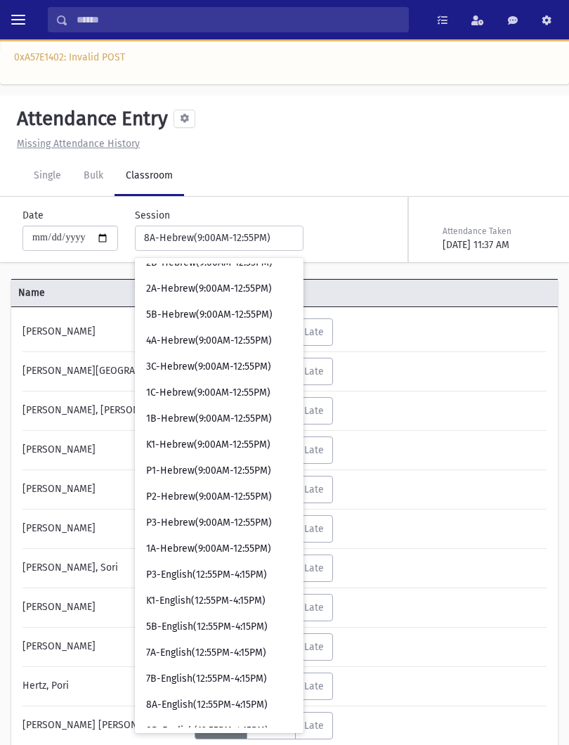
scroll to position [410, 0]
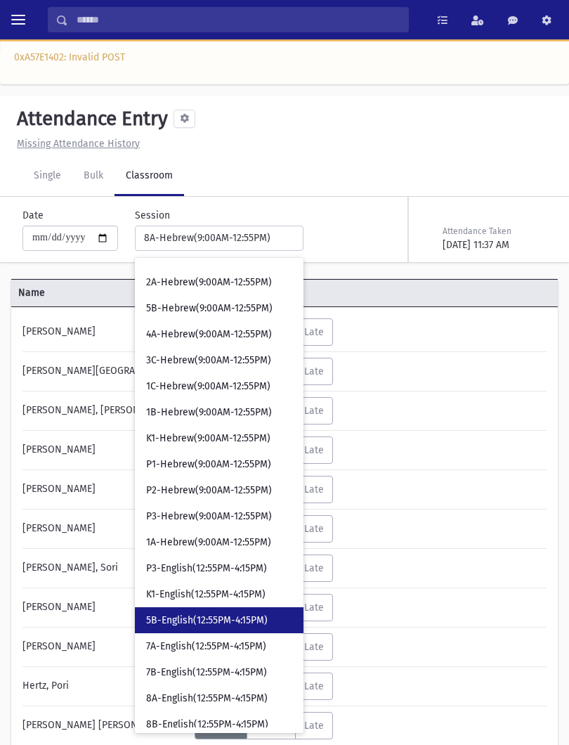
click at [200, 619] on span "5B-English(12:55PM-4:15PM)" at bounding box center [207, 620] width 122 height 14
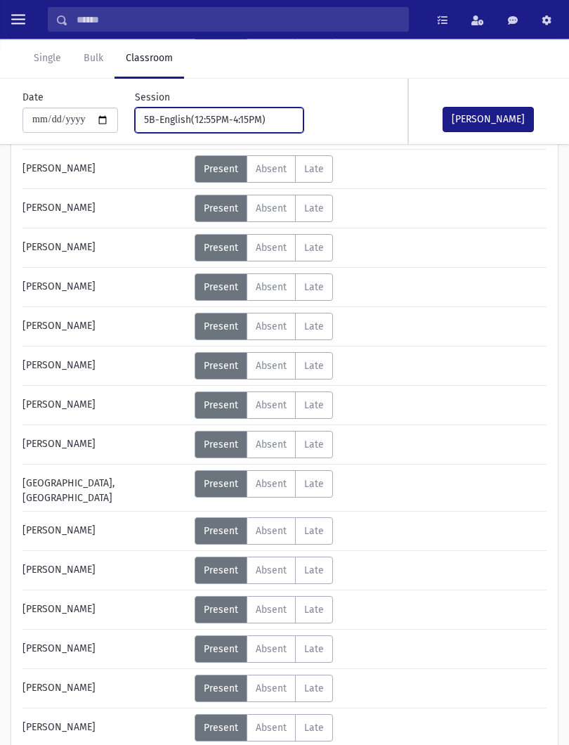
scroll to position [328, 0]
click at [271, 284] on span "Absent" at bounding box center [271, 287] width 31 height 12
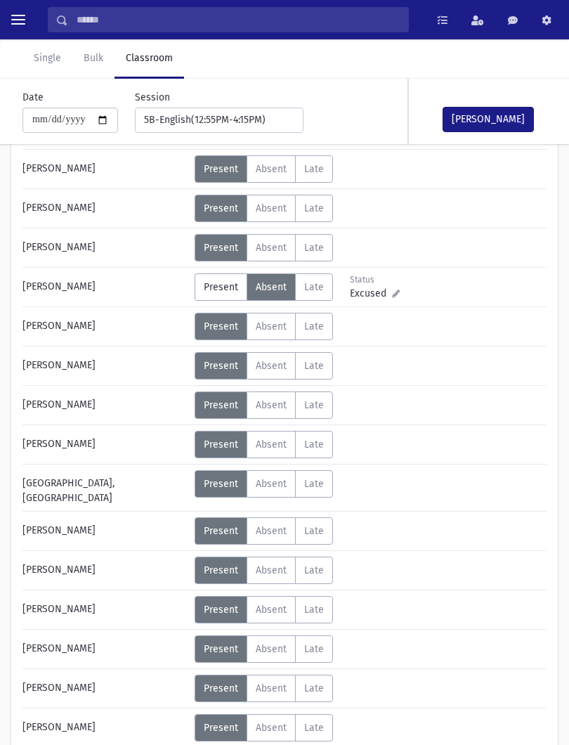
click at [500, 120] on button "[PERSON_NAME]" at bounding box center [487, 119] width 91 height 25
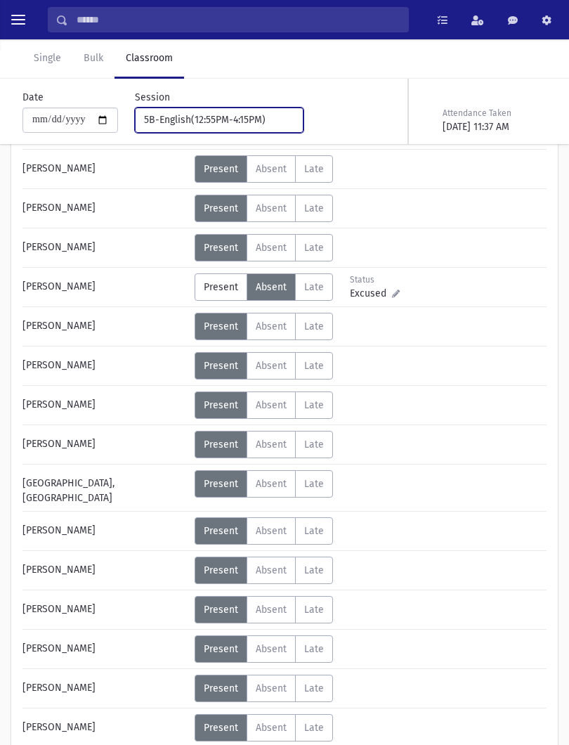
click at [230, 119] on div "5B-English(12:55PM-4:15PM)" at bounding box center [213, 119] width 139 height 15
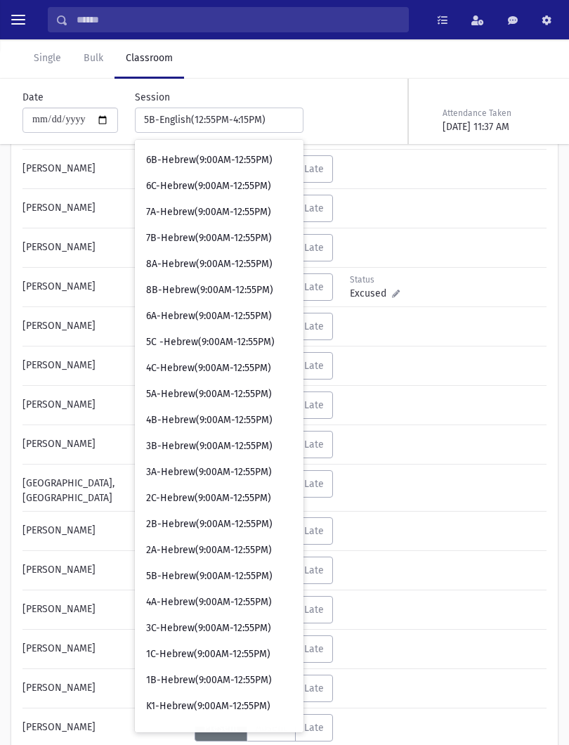
scroll to position [26, 0]
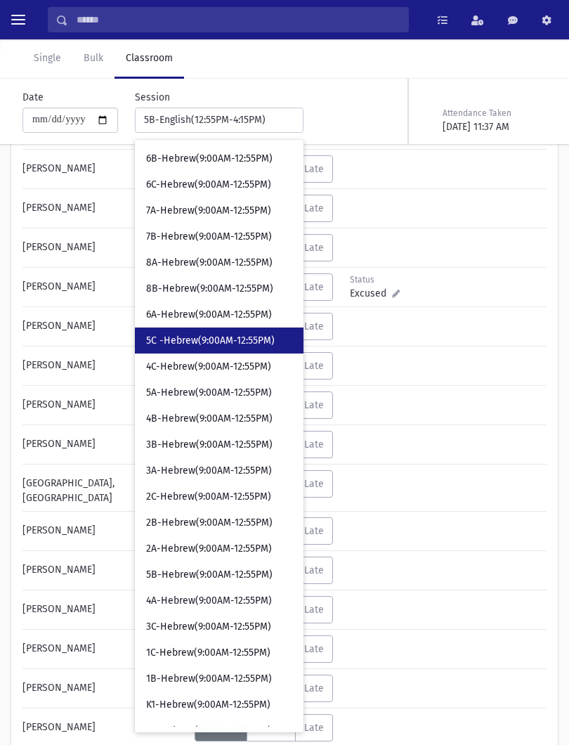
click at [198, 332] on link "5C -Hebrew(9:00AM-12:55PM)" at bounding box center [219, 340] width 169 height 26
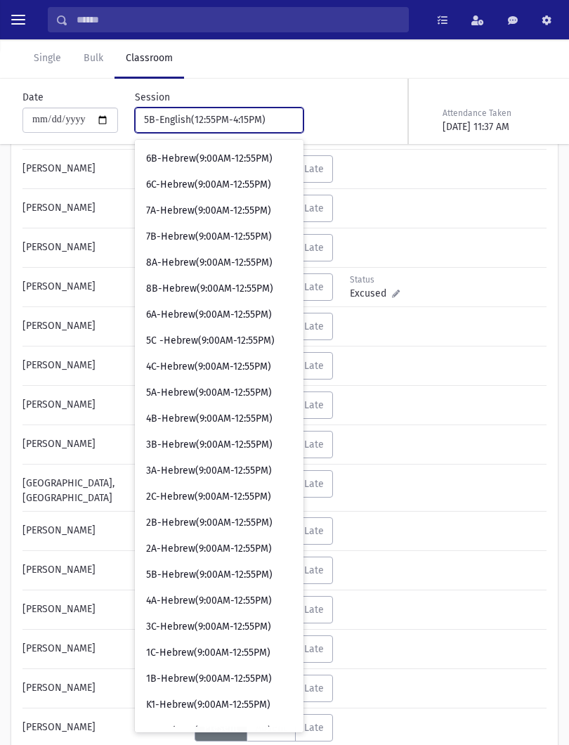
select select "****"
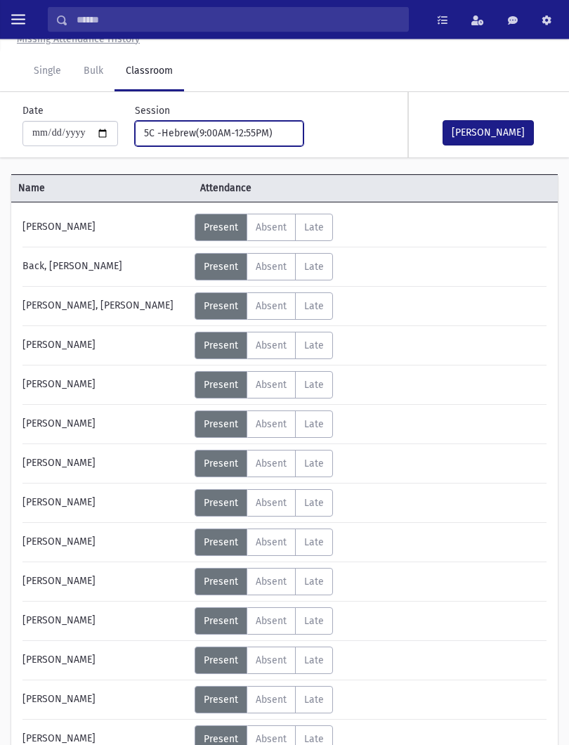
scroll to position [341, 0]
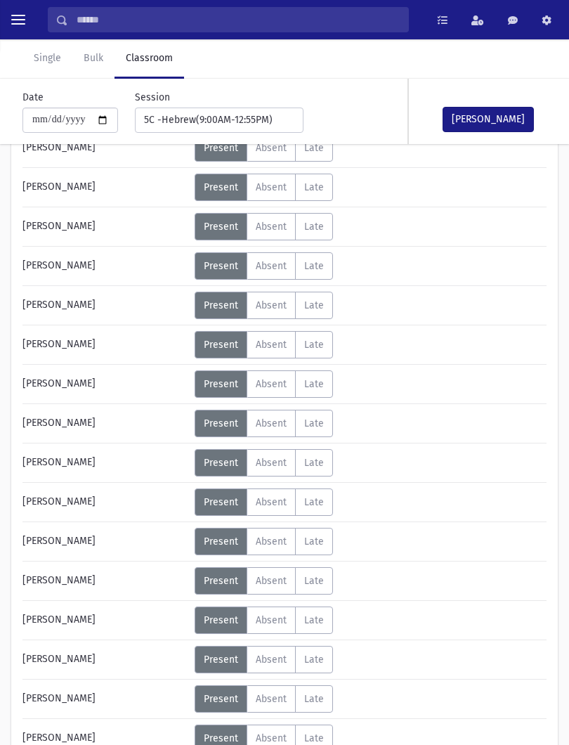
click at [281, 537] on span "Absent" at bounding box center [271, 541] width 31 height 12
click at [507, 116] on button "[PERSON_NAME]" at bounding box center [487, 119] width 91 height 25
